Goal: Go to known website: Access a specific website the user already knows

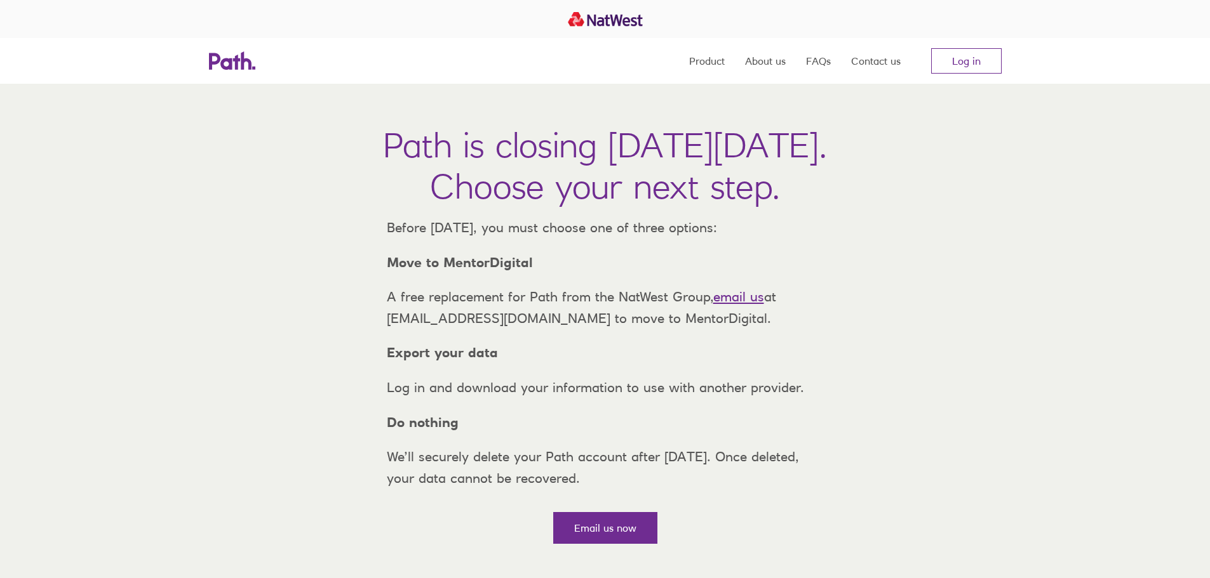
click at [987, 55] on link "Log in" at bounding box center [966, 60] width 70 height 25
